Goal: Task Accomplishment & Management: Manage account settings

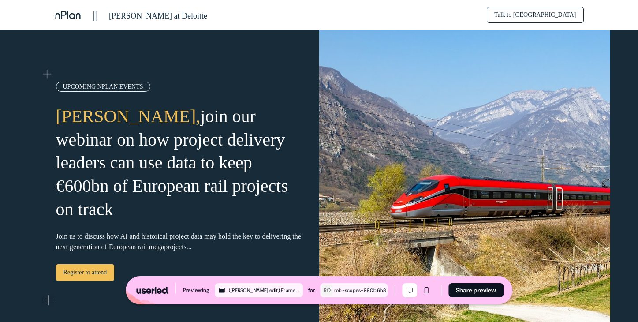
scroll to position [1484, 0]
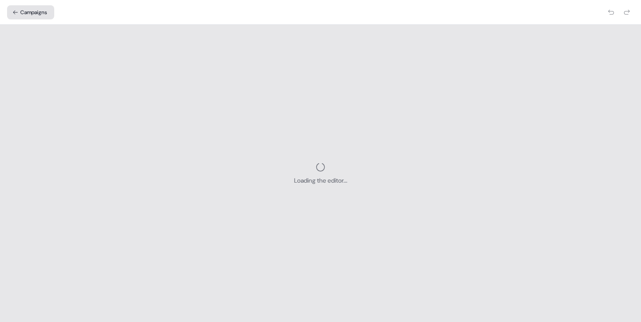
click at [32, 11] on button "Campaigns" at bounding box center [30, 12] width 47 height 14
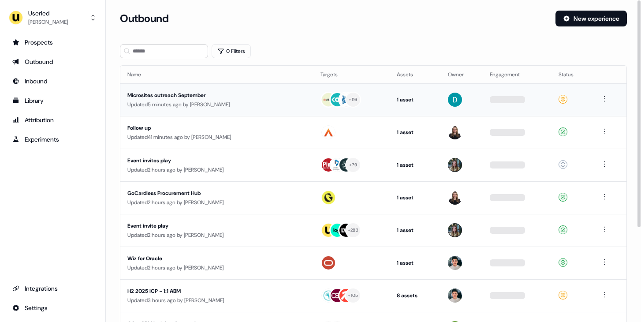
click at [240, 98] on div "Microsites outreach September" at bounding box center [207, 95] width 160 height 9
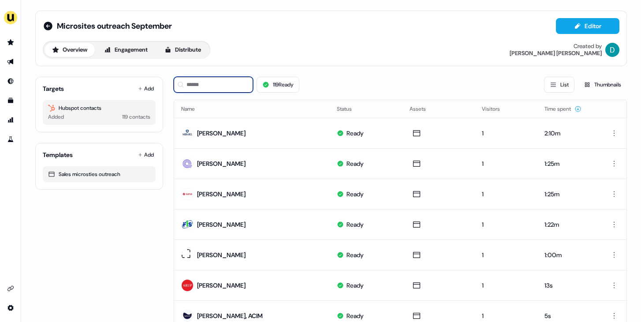
click at [241, 87] on input at bounding box center [213, 85] width 79 height 16
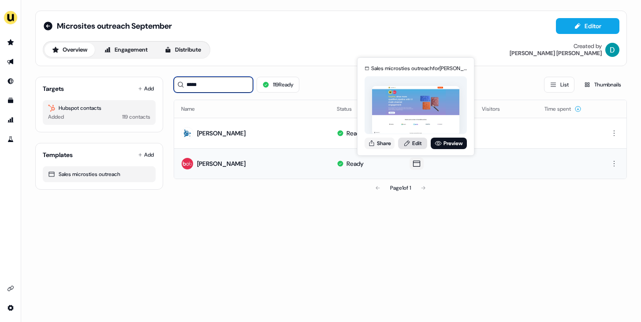
type input "*****"
click at [416, 138] on link "Edit" at bounding box center [412, 142] width 29 height 11
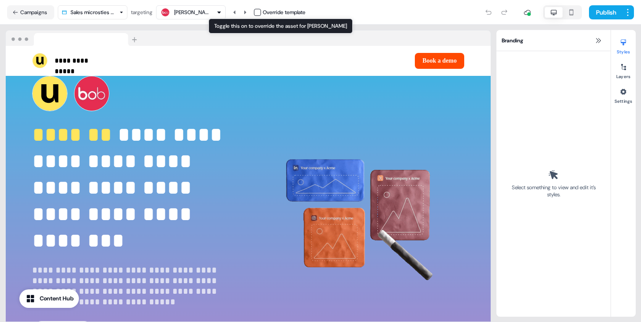
click at [260, 11] on button "button" at bounding box center [257, 12] width 7 height 7
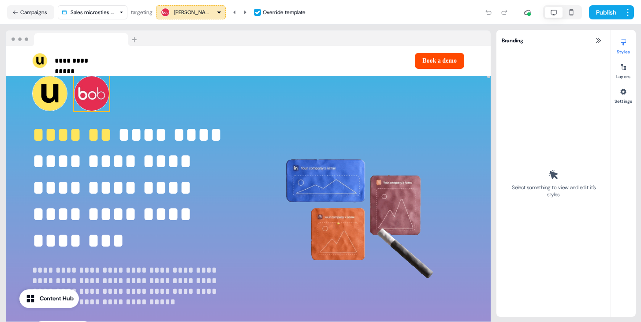
drag, startPoint x: 93, startPoint y: 96, endPoint x: 158, endPoint y: 85, distance: 66.1
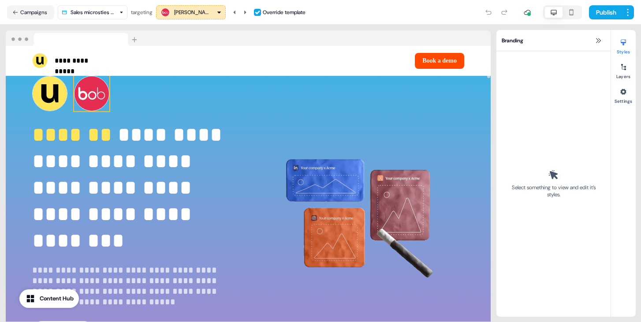
click at [94, 96] on div "To pick up a draggable item, press the space bar. While dragging, use the arrow…" at bounding box center [134, 93] width 204 height 35
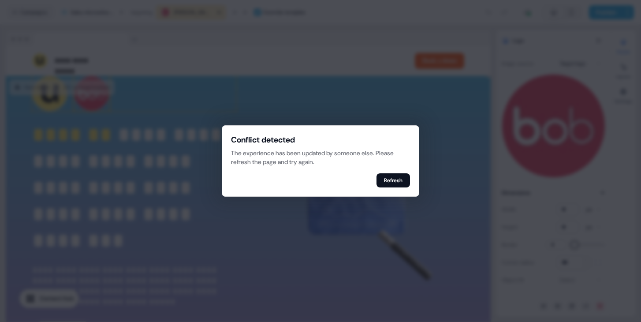
click at [586, 67] on div at bounding box center [320, 161] width 641 height 322
click at [406, 172] on div "Conflict detected The experience has been updated by someone else. Please refre…" at bounding box center [320, 160] width 197 height 71
click at [399, 180] on button "Refresh" at bounding box center [392, 180] width 33 height 14
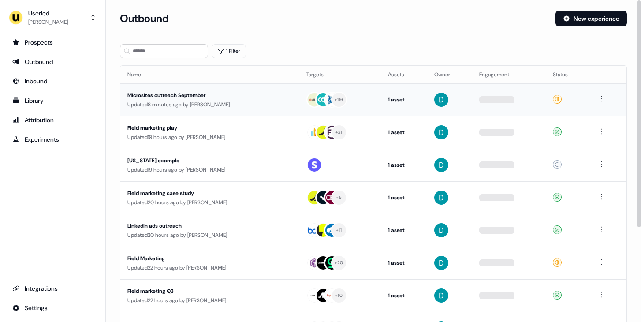
click at [207, 101] on div "Updated 8 minutes ago by David Cruickshank" at bounding box center [209, 104] width 165 height 9
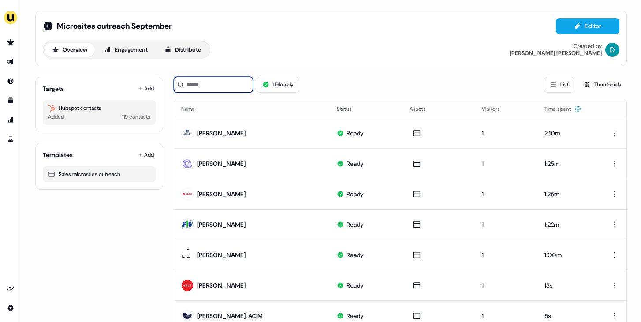
click at [200, 92] on input at bounding box center [213, 85] width 79 height 16
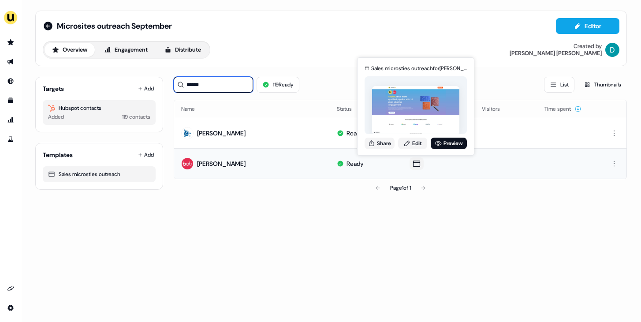
type input "******"
click at [411, 149] on div "Sales microsties outreach for Sophie Chesters Share Edit Preview" at bounding box center [416, 106] width 106 height 92
click at [409, 147] on link "Edit" at bounding box center [412, 142] width 29 height 11
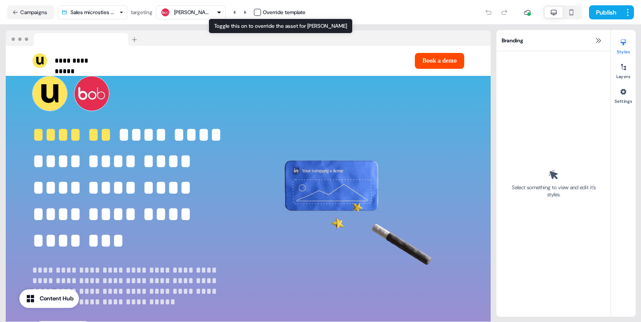
click at [266, 14] on div "Override template" at bounding box center [284, 12] width 43 height 9
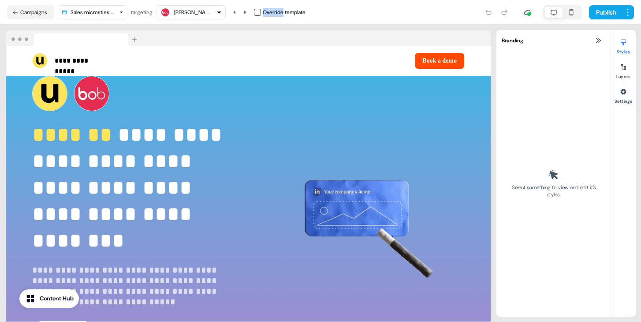
click at [266, 14] on div "Override template" at bounding box center [284, 12] width 43 height 9
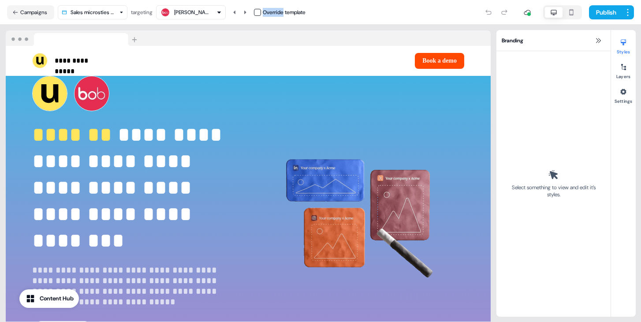
click at [261, 14] on button "button" at bounding box center [257, 12] width 7 height 7
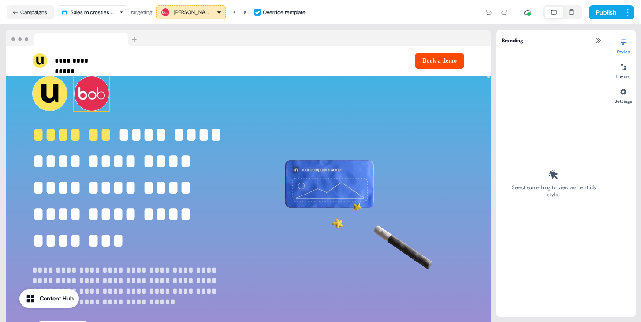
click at [99, 95] on img at bounding box center [91, 93] width 35 height 35
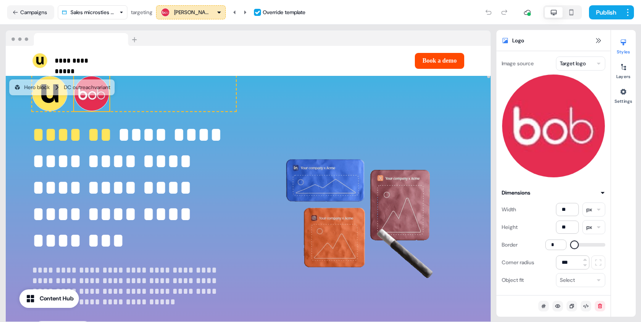
click at [590, 68] on html "**********" at bounding box center [320, 161] width 641 height 322
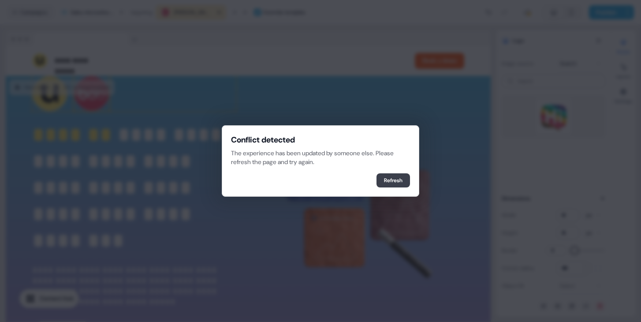
click at [393, 182] on button "Refresh" at bounding box center [392, 180] width 33 height 14
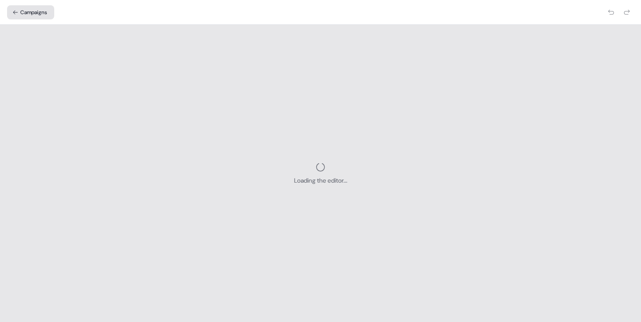
click at [28, 13] on button "Campaigns" at bounding box center [30, 12] width 47 height 14
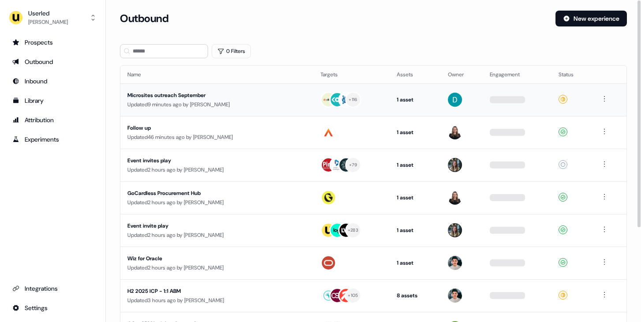
click at [191, 93] on div "Microsites outreach September" at bounding box center [207, 95] width 160 height 9
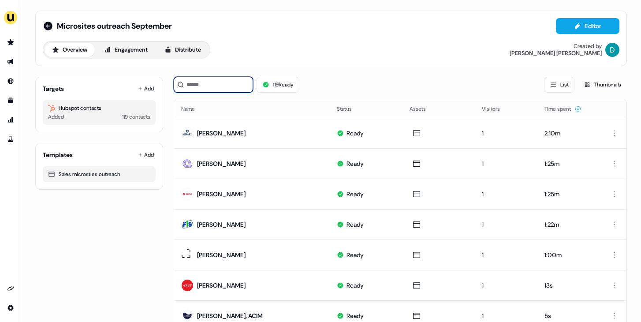
click at [210, 81] on input at bounding box center [213, 85] width 79 height 16
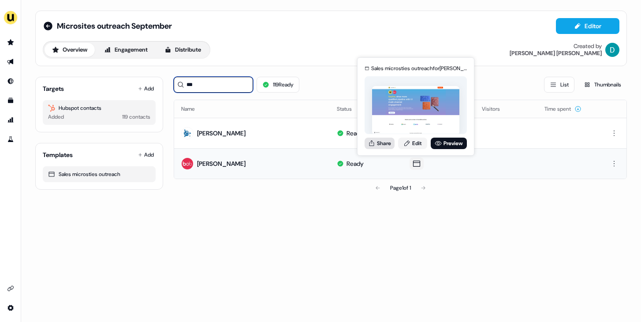
type input "***"
click at [394, 142] on button "Share" at bounding box center [379, 142] width 30 height 11
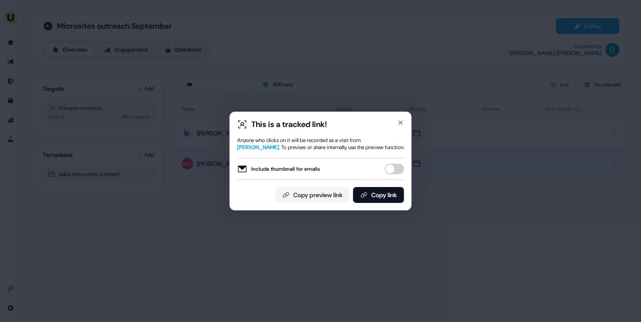
click at [398, 167] on button "Include thumbnail for emails" at bounding box center [394, 168] width 19 height 11
click at [398, 187] on button "Copy link" at bounding box center [378, 195] width 51 height 16
